Goal: Information Seeking & Learning: Learn about a topic

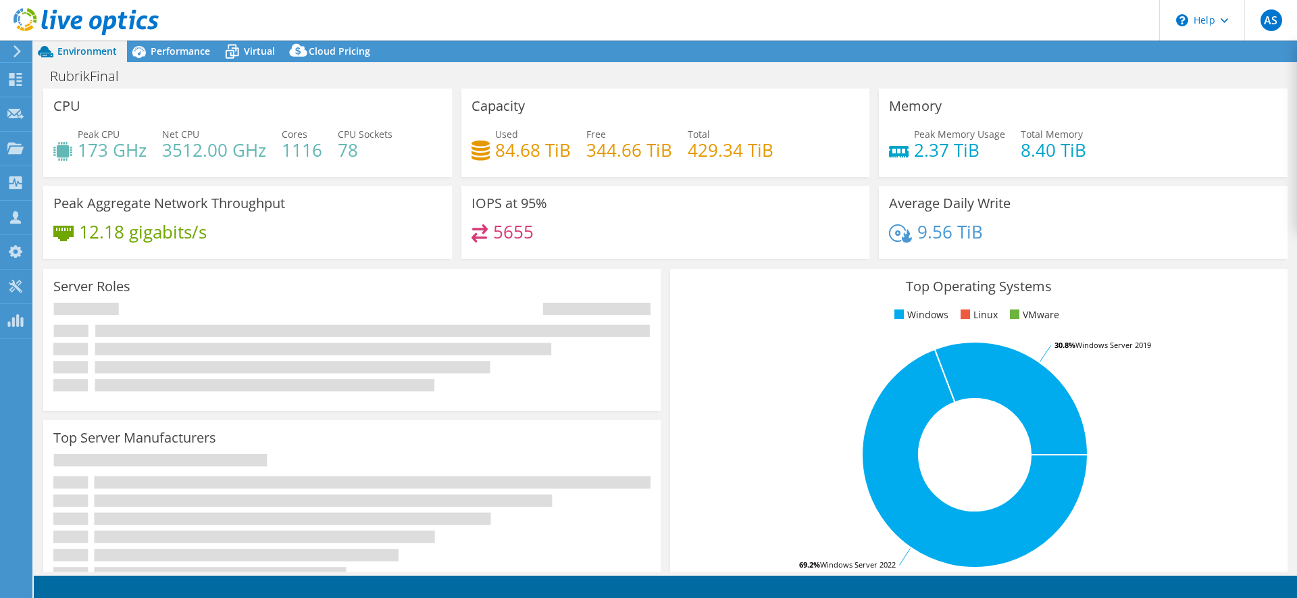
select select "USD"
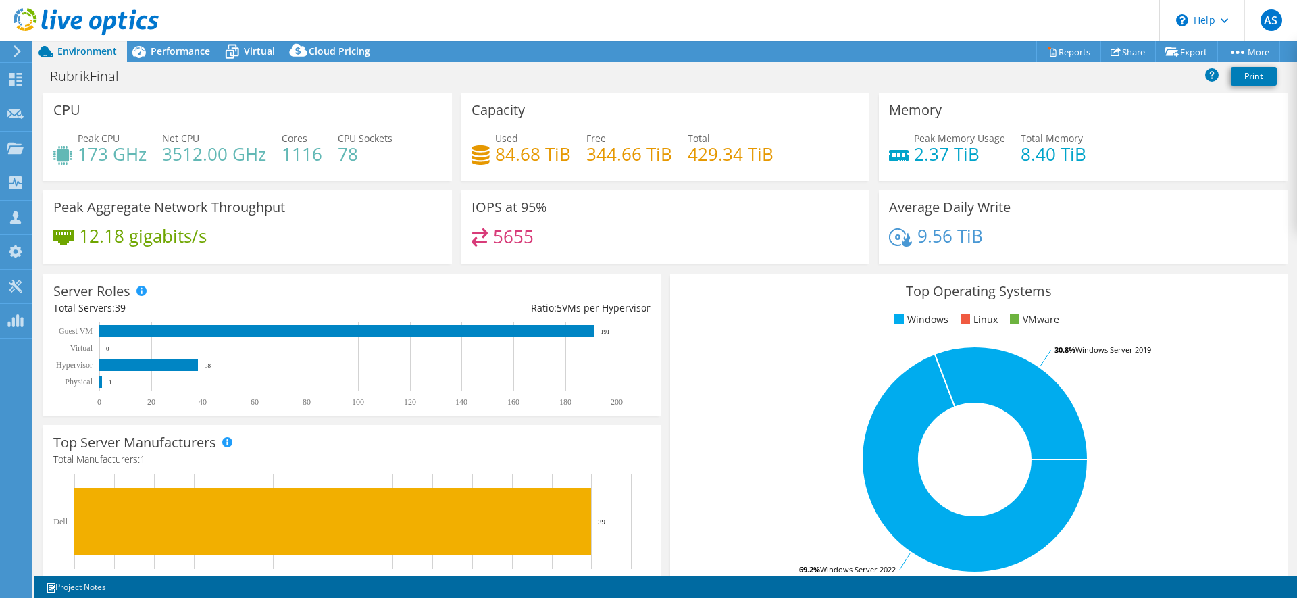
click at [653, 84] on div "RubrikFinal Print" at bounding box center [665, 76] width 1263 height 25
click at [638, 84] on div "RubrikFinal Print" at bounding box center [665, 76] width 1263 height 25
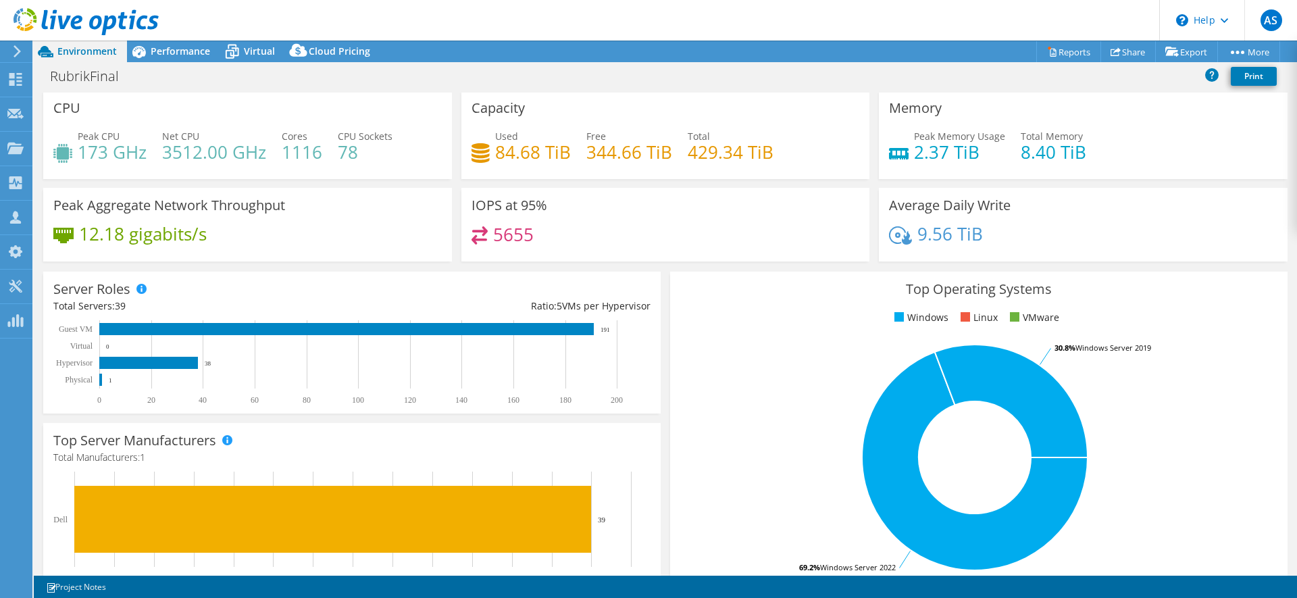
click at [670, 272] on div "Top Operating Systems Windows Linux VMware 69.2% Windows Server 2022 30.8% Wind…" at bounding box center [978, 434] width 617 height 324
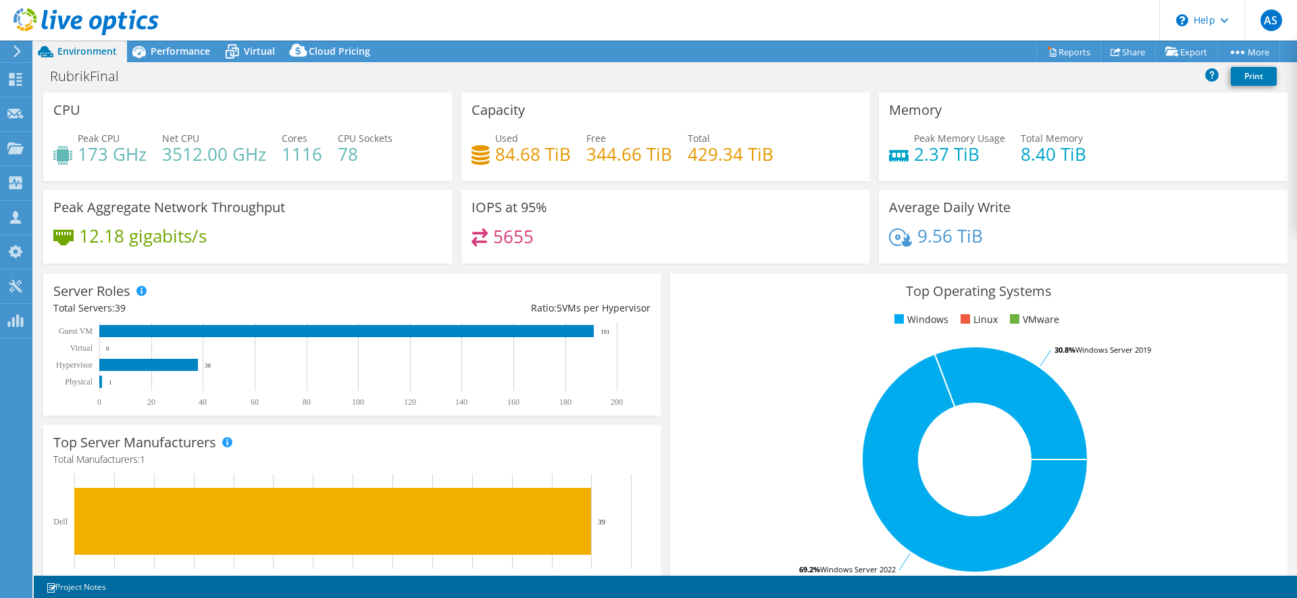
click at [630, 80] on div "RubrikFinal Print" at bounding box center [665, 76] width 1263 height 25
click at [622, 80] on div "RubrikFinal Print" at bounding box center [665, 76] width 1263 height 25
click at [620, 80] on div "RubrikFinal Print" at bounding box center [665, 76] width 1263 height 25
click at [628, 75] on div "RubrikFinal Print" at bounding box center [665, 76] width 1263 height 25
click at [663, 277] on div "Server Roles Physical Servers represent bare metal servers that were targets of…" at bounding box center [352, 344] width 627 height 151
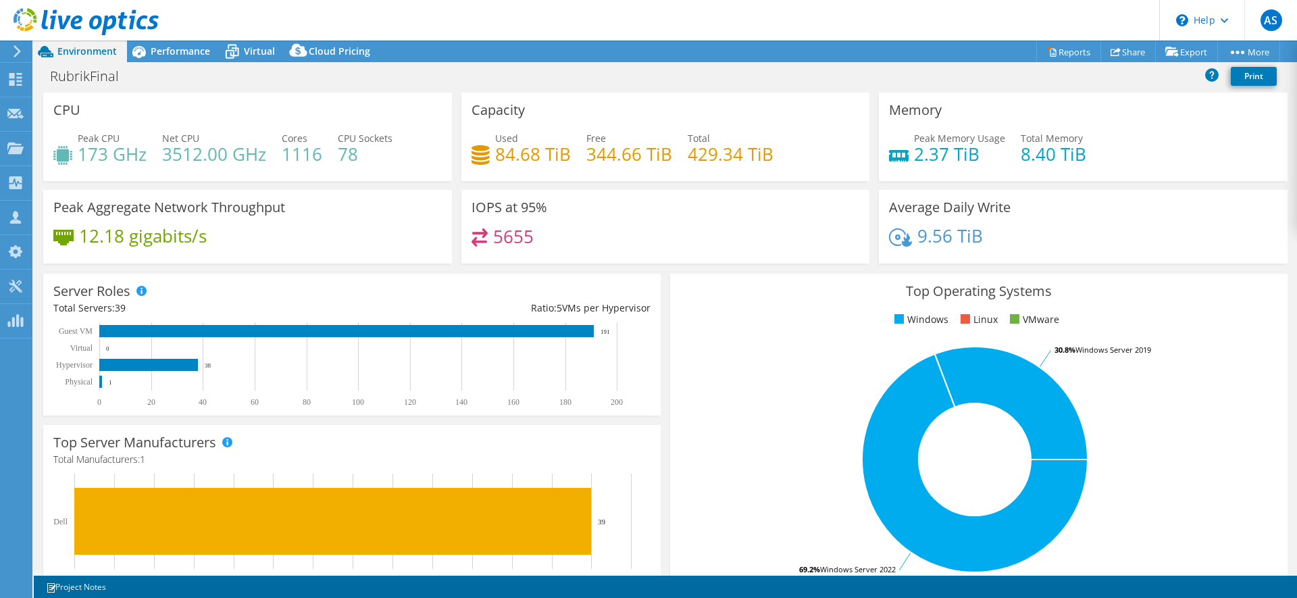
click at [634, 76] on div "RubrikFinal Print" at bounding box center [665, 76] width 1263 height 25
click at [631, 78] on div "RubrikFinal Print" at bounding box center [665, 76] width 1263 height 25
click at [631, 86] on div "RubrikFinal Print" at bounding box center [665, 76] width 1263 height 25
click at [611, 78] on div "RubrikFinal Print" at bounding box center [665, 76] width 1263 height 25
click at [617, 78] on div "RubrikFinal Print" at bounding box center [665, 76] width 1263 height 25
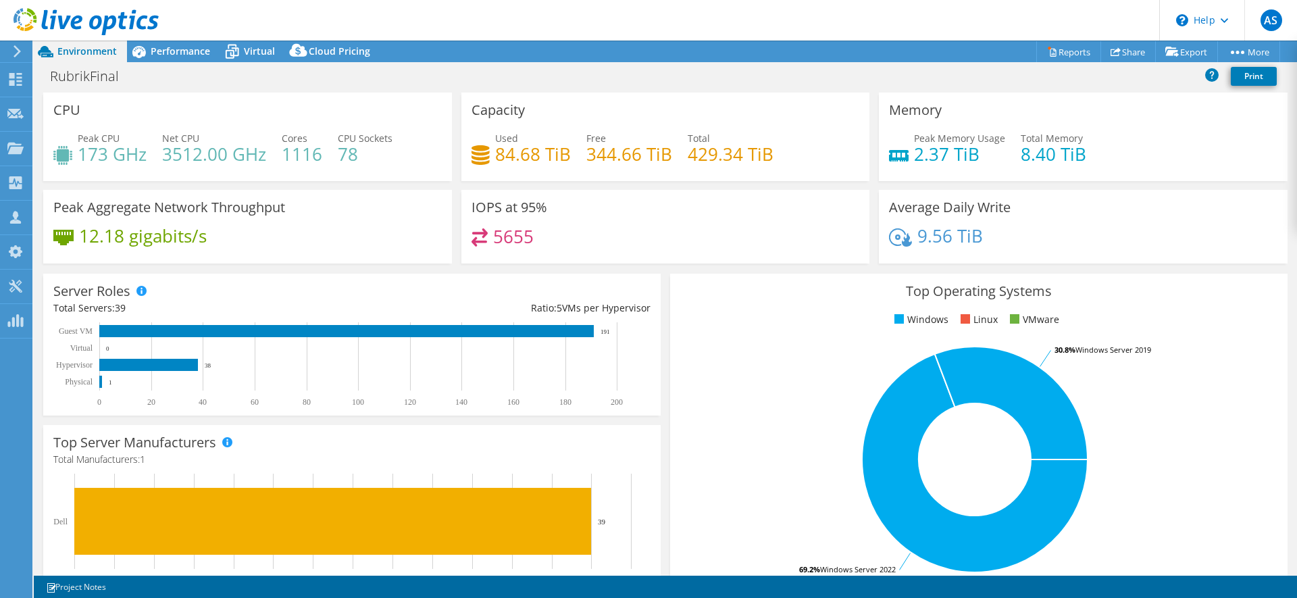
click at [617, 78] on div "RubrikFinal Print" at bounding box center [665, 76] width 1263 height 25
click at [665, 276] on div "Top Operating Systems Windows Linux VMware 69.2% Windows Server 2022 30.8% Wind…" at bounding box center [978, 435] width 627 height 333
click at [178, 53] on span "Performance" at bounding box center [180, 51] width 59 height 13
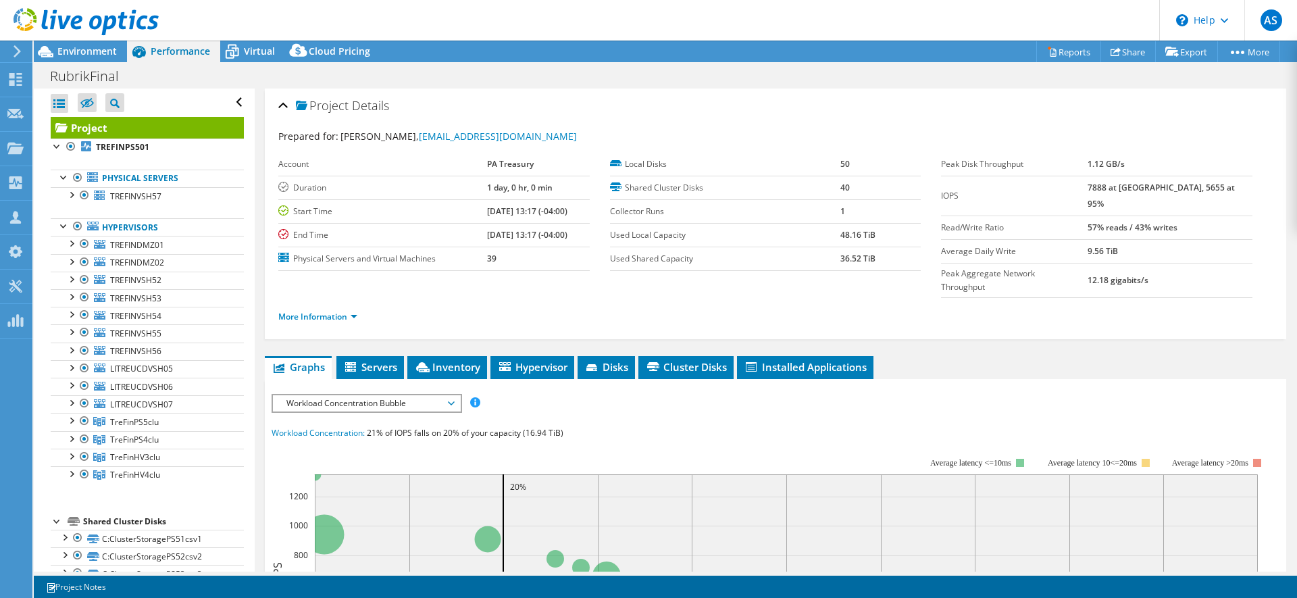
scroll to position [45, 0]
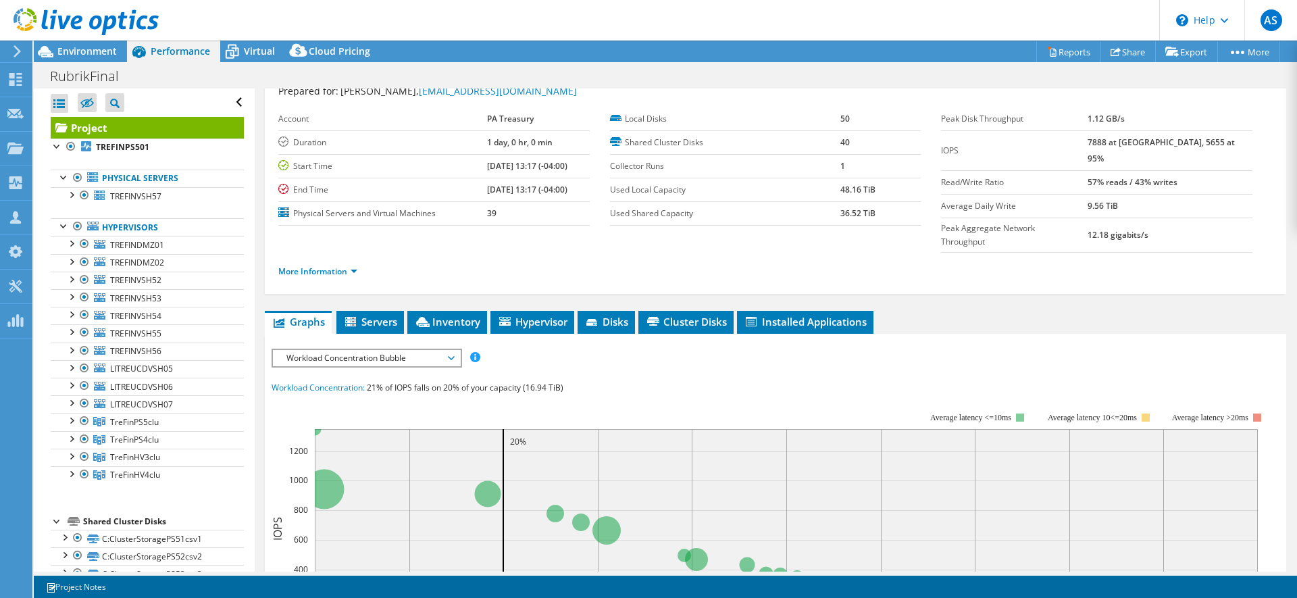
click at [238, 99] on div "Open All Close All Hide Excluded Nodes Project Tree Filter" at bounding box center [147, 102] width 193 height 28
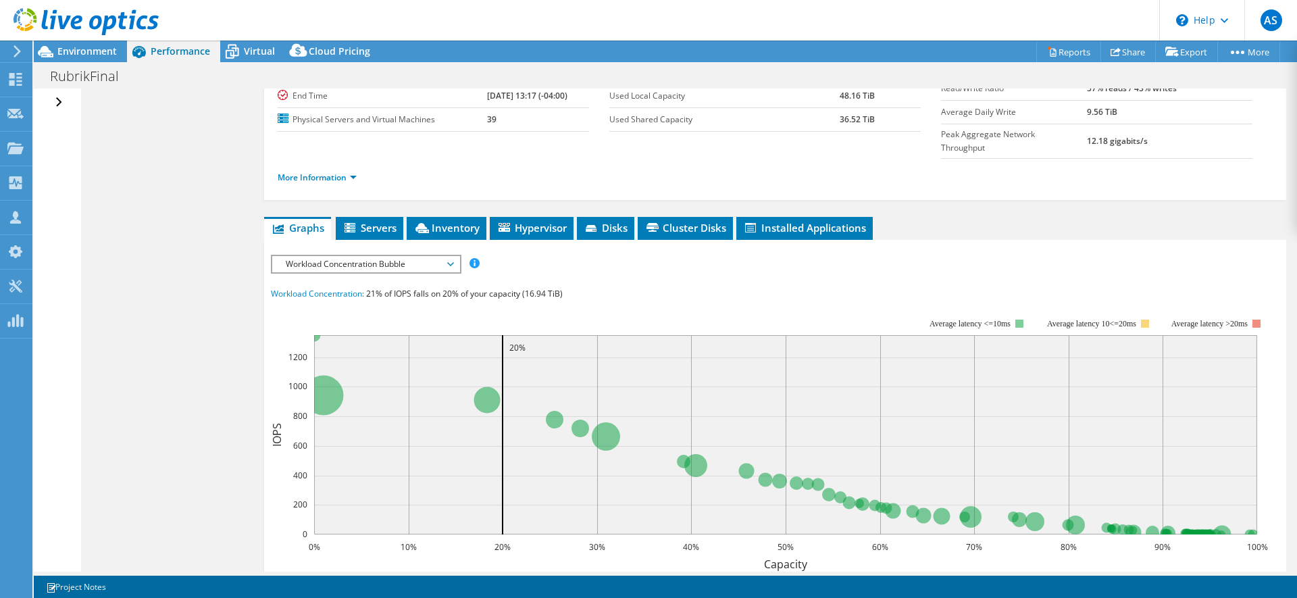
scroll to position [143, 0]
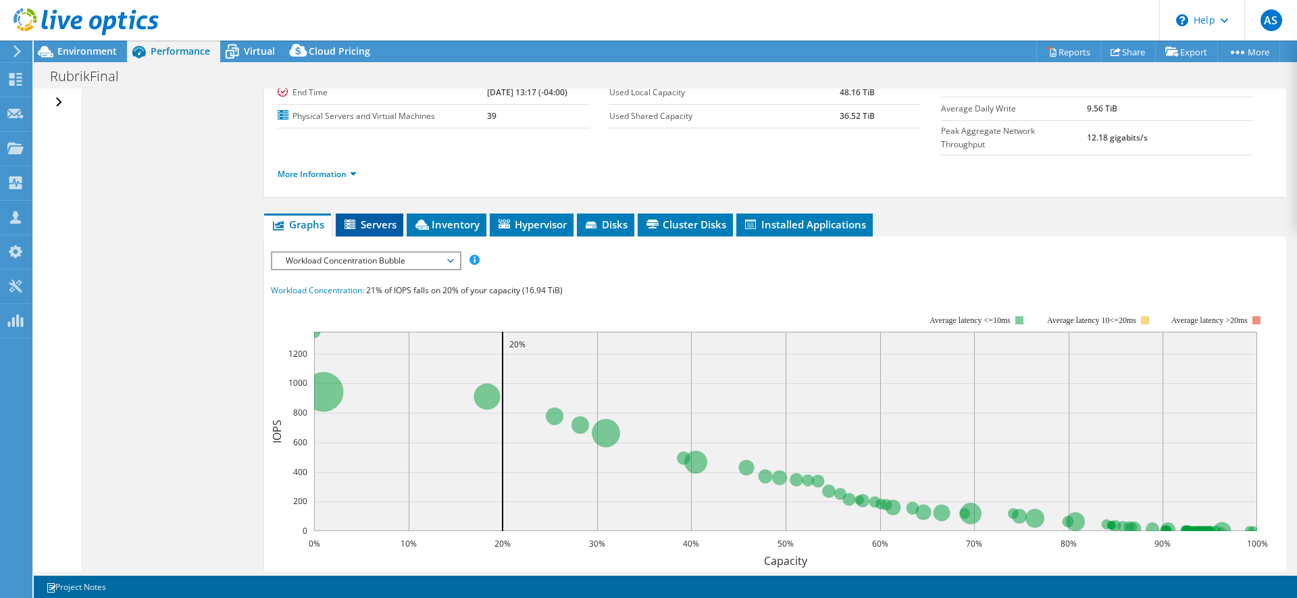
click at [354, 220] on icon at bounding box center [350, 224] width 11 height 9
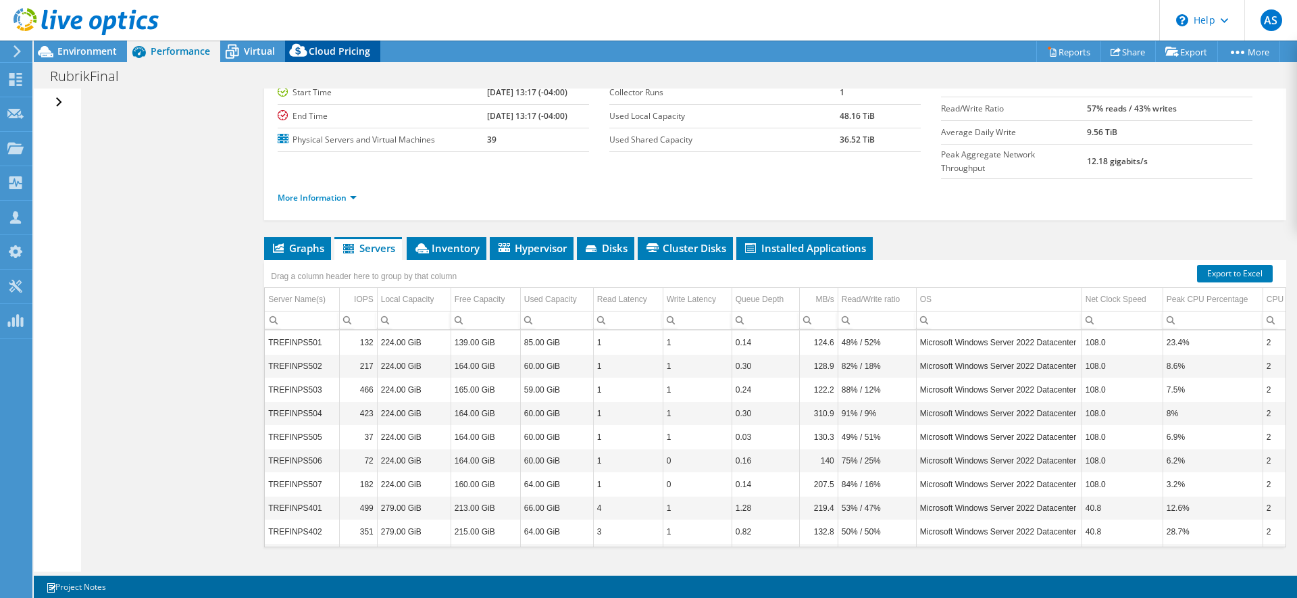
click at [347, 57] on span "Cloud Pricing" at bounding box center [339, 51] width 61 height 13
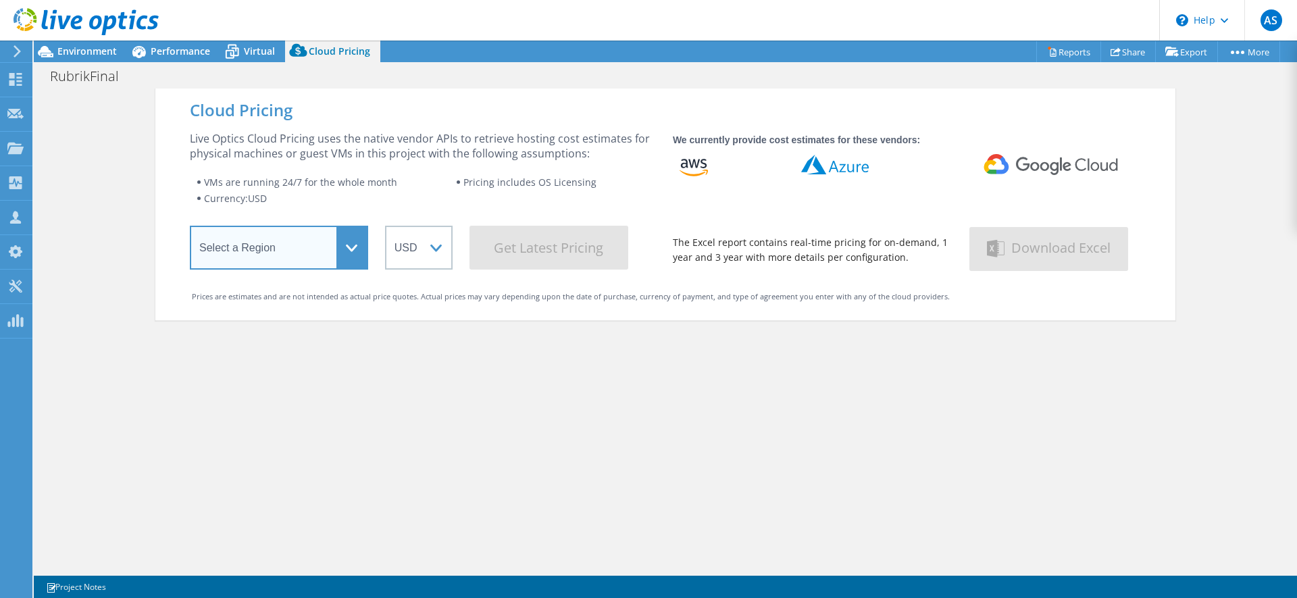
click at [327, 240] on select "Select a Region [GEOGRAPHIC_DATA] ([GEOGRAPHIC_DATA]) [GEOGRAPHIC_DATA] ([GEOGR…" at bounding box center [279, 248] width 178 height 44
select select "USEast"
click at [190, 228] on select "Select a Region [GEOGRAPHIC_DATA] ([GEOGRAPHIC_DATA]) [GEOGRAPHIC_DATA] ([GEOGR…" at bounding box center [279, 248] width 178 height 44
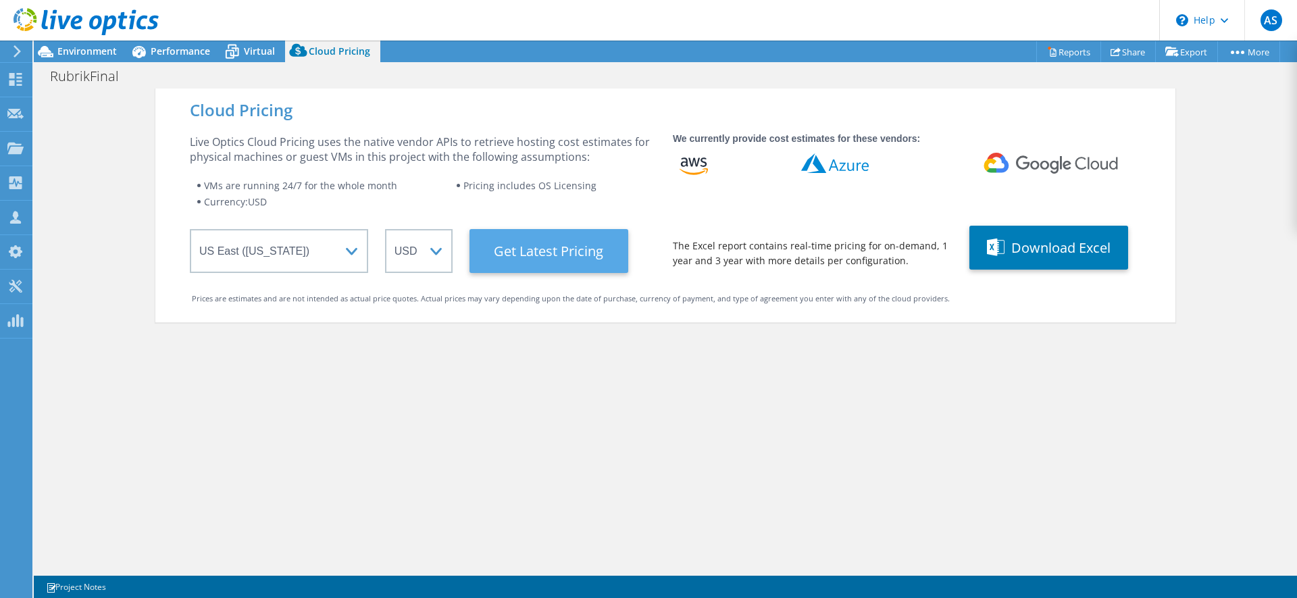
click at [497, 260] on Latest "Get Latest Pricing" at bounding box center [549, 251] width 159 height 44
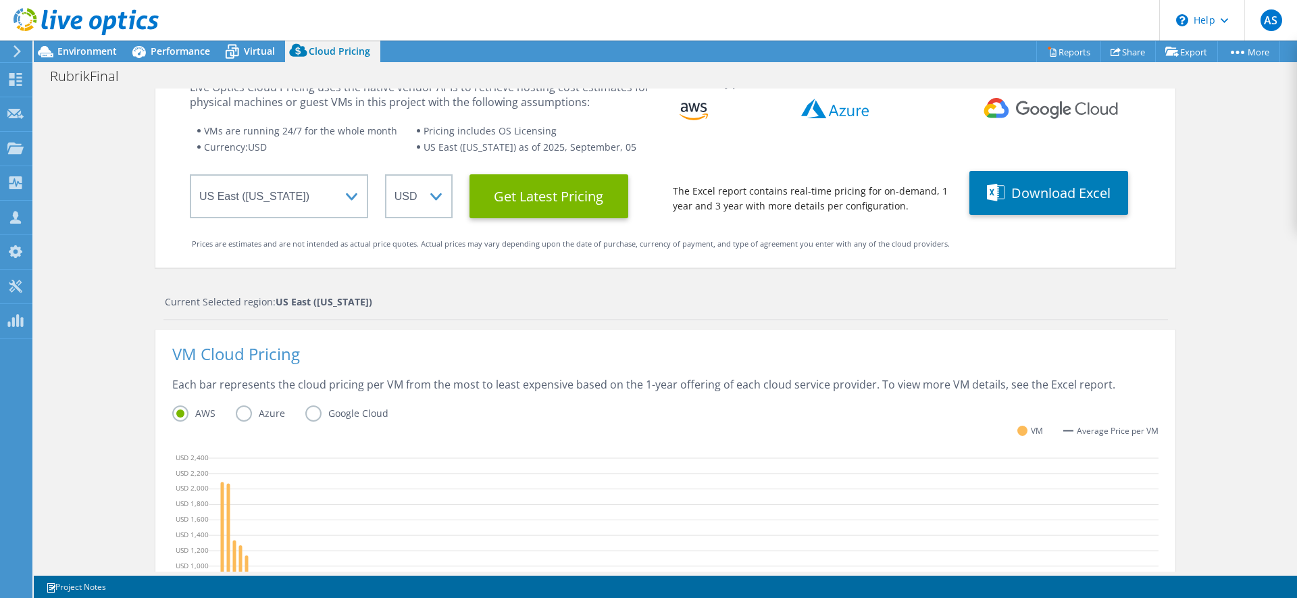
scroll to position [0, 0]
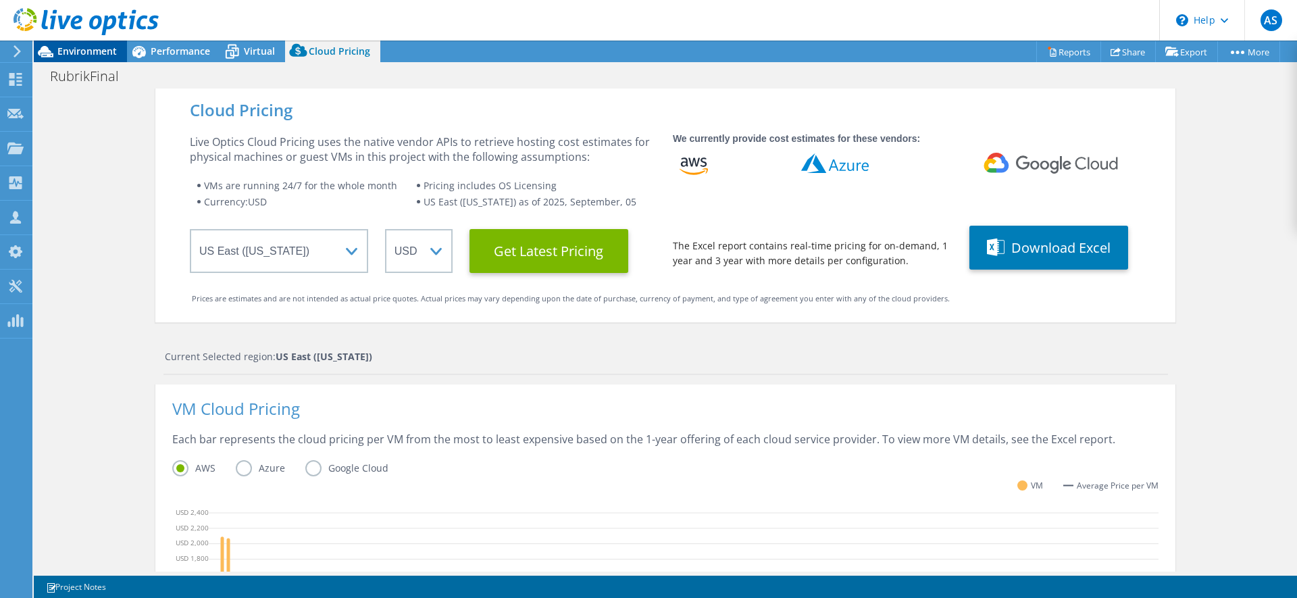
click at [95, 56] on span "Environment" at bounding box center [86, 51] width 59 height 13
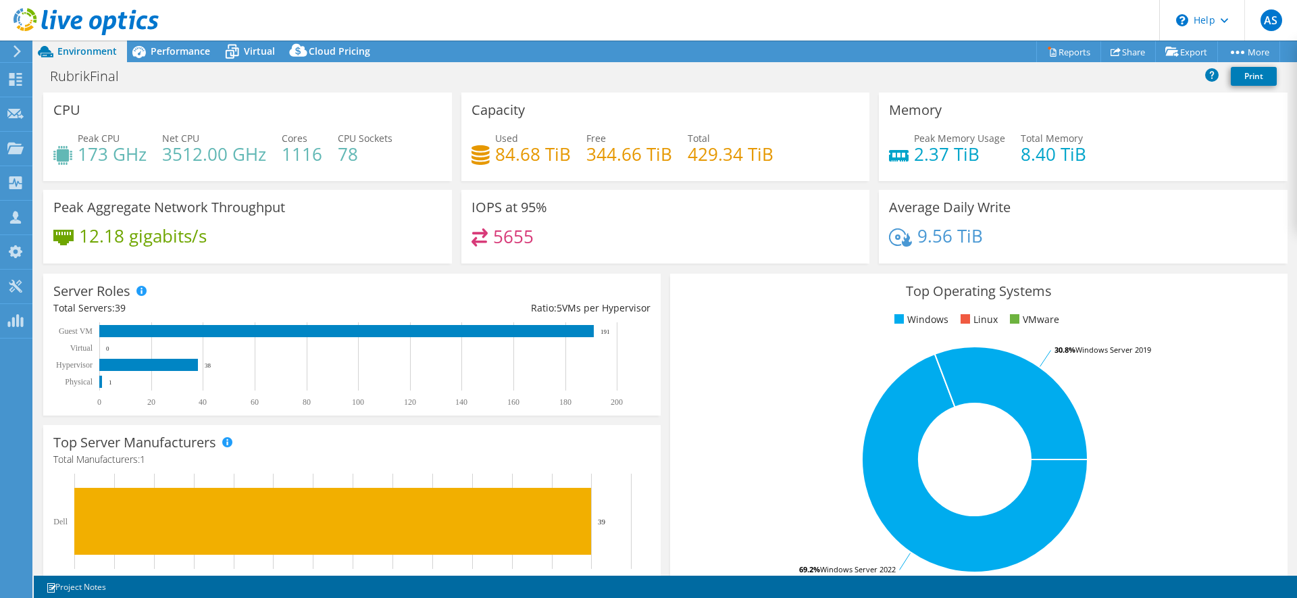
click at [666, 271] on div "Top Operating Systems Windows Linux VMware 69.2% Windows Server 2022 30.8% Wind…" at bounding box center [978, 435] width 627 height 333
